Goal: Find contact information: Find contact information

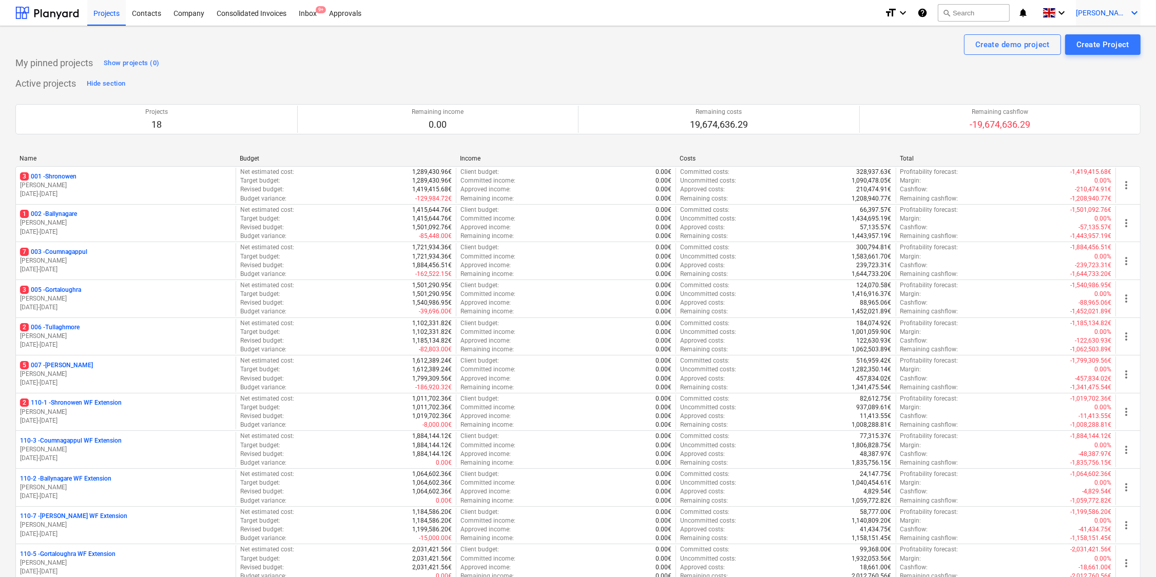
click at [1112, 11] on span "[PERSON_NAME]" at bounding box center [1101, 13] width 51 height 8
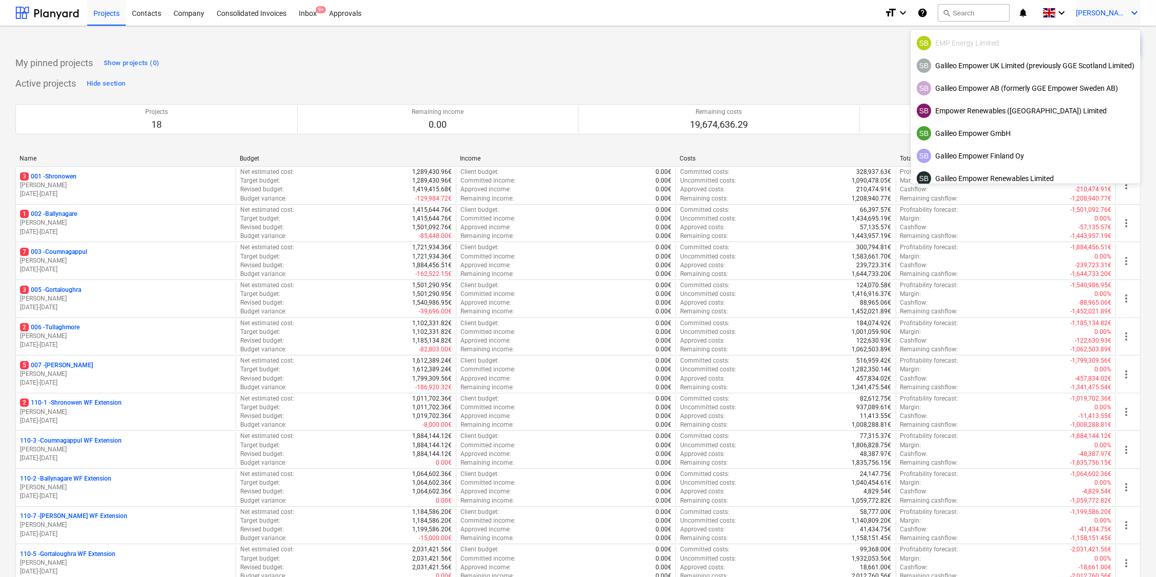
click at [186, 13] on div at bounding box center [578, 288] width 1156 height 577
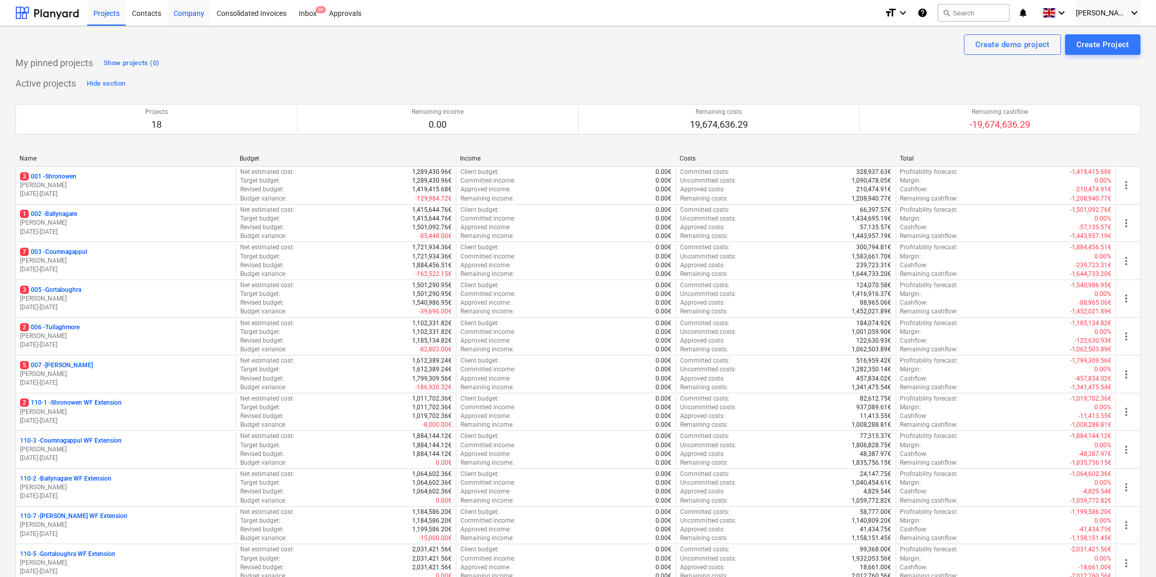
click at [186, 13] on div "Company" at bounding box center [188, 12] width 43 height 26
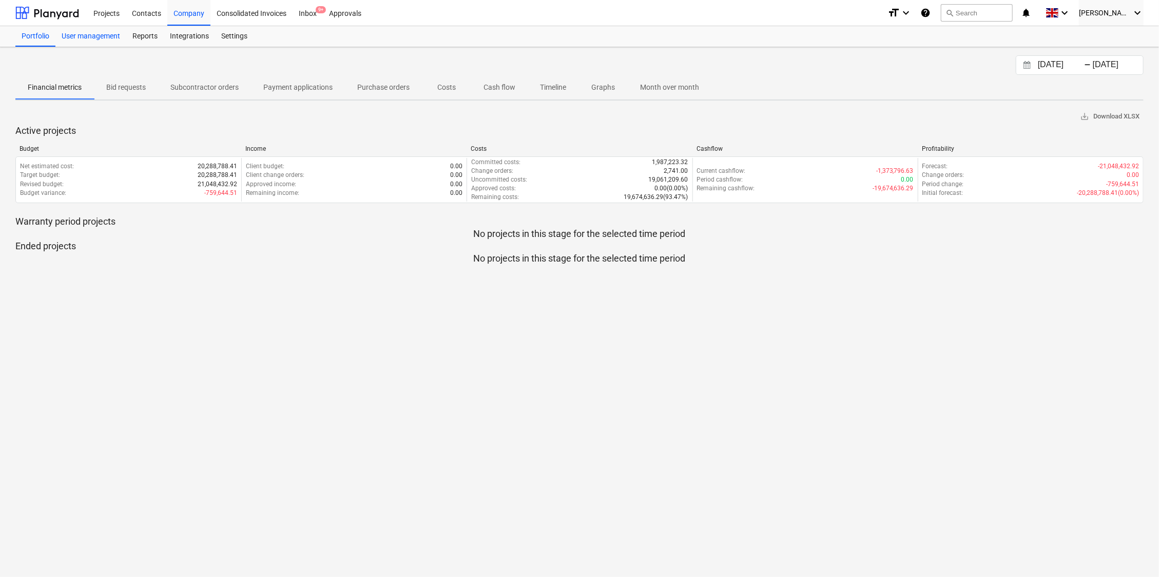
click at [103, 40] on div "User management" at bounding box center [90, 36] width 71 height 21
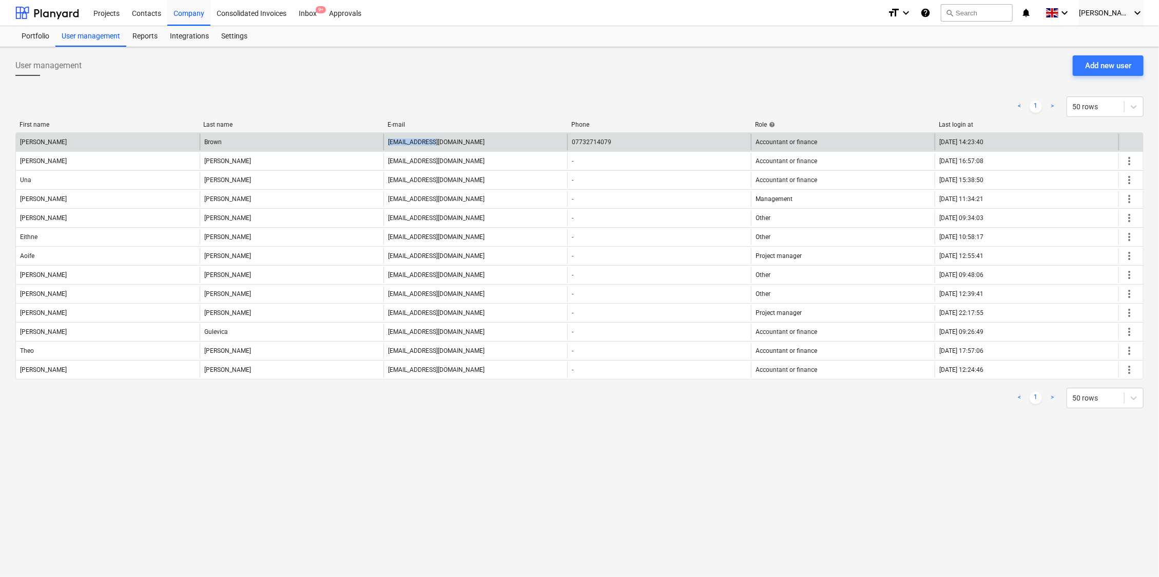
drag, startPoint x: 442, startPoint y: 142, endPoint x: 386, endPoint y: 146, distance: 56.1
click at [386, 146] on div "[EMAIL_ADDRESS][DOMAIN_NAME]" at bounding box center [475, 142] width 184 height 16
drag, startPoint x: 386, startPoint y: 146, endPoint x: 422, endPoint y: 140, distance: 35.9
copy div "[EMAIL_ADDRESS][DOMAIN_NAME]"
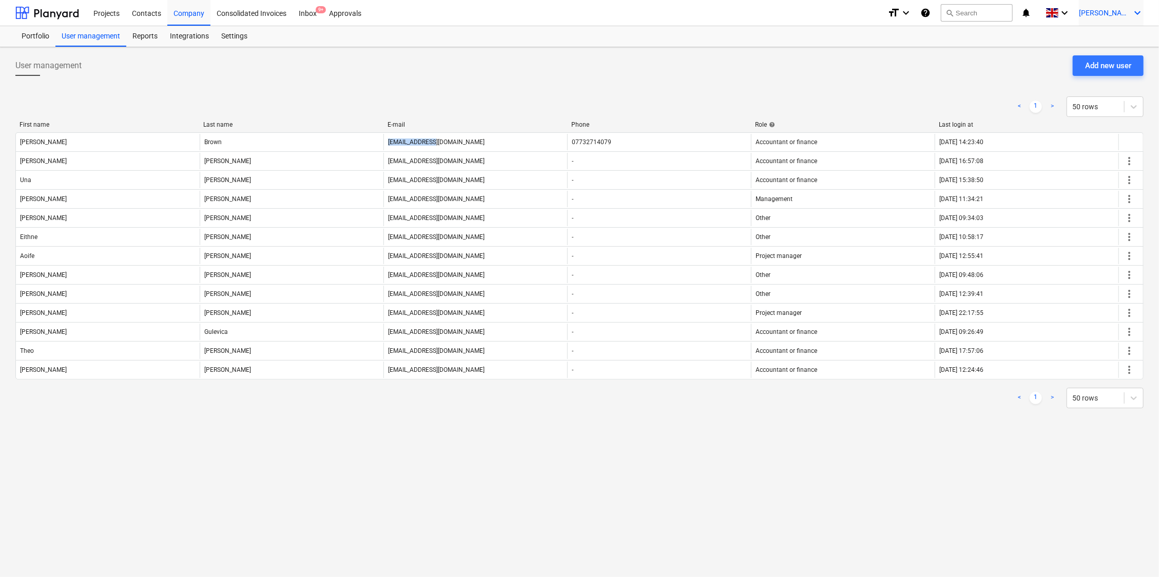
click at [1121, 13] on span "[PERSON_NAME]" at bounding box center [1104, 13] width 51 height 8
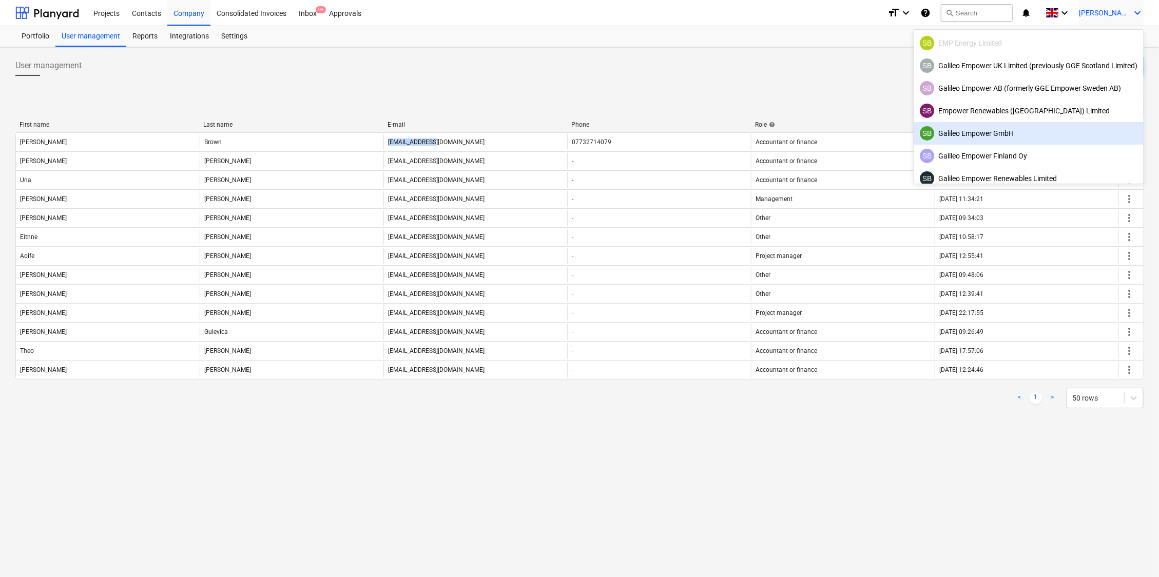
click at [957, 132] on div "SB Galileo Empower GmbH" at bounding box center [1029, 133] width 218 height 14
